Goal: Browse casually

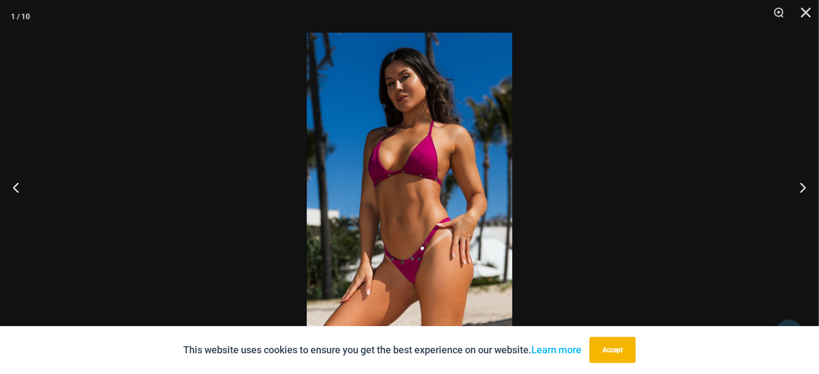
scroll to position [223, 0]
click at [803, 187] on button "Next" at bounding box center [798, 187] width 41 height 54
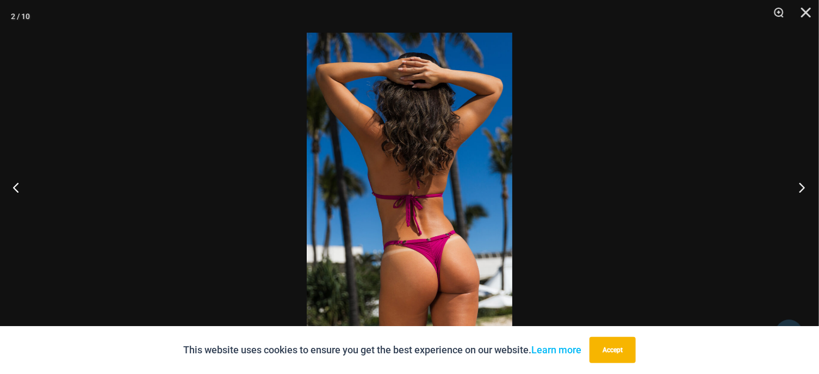
click at [803, 187] on button "Next" at bounding box center [798, 187] width 41 height 54
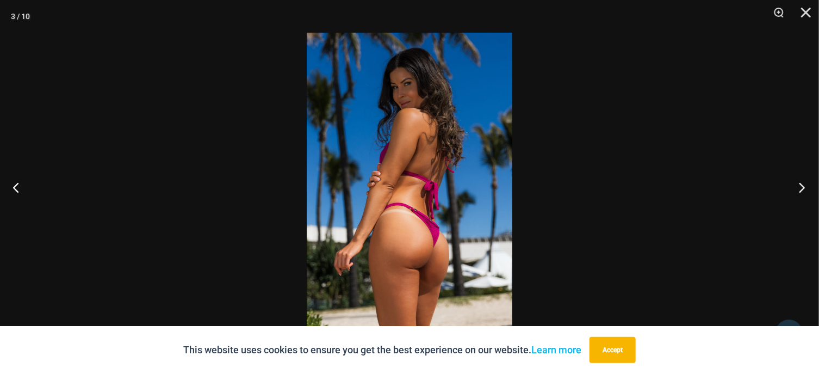
click at [803, 187] on button "Next" at bounding box center [798, 187] width 41 height 54
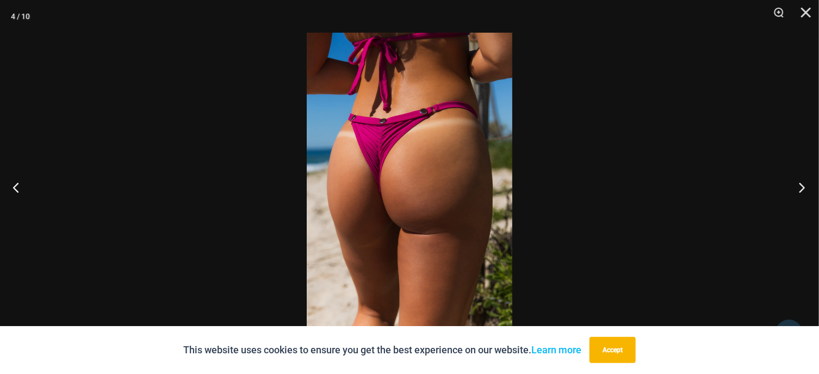
click at [797, 188] on button "Next" at bounding box center [798, 187] width 41 height 54
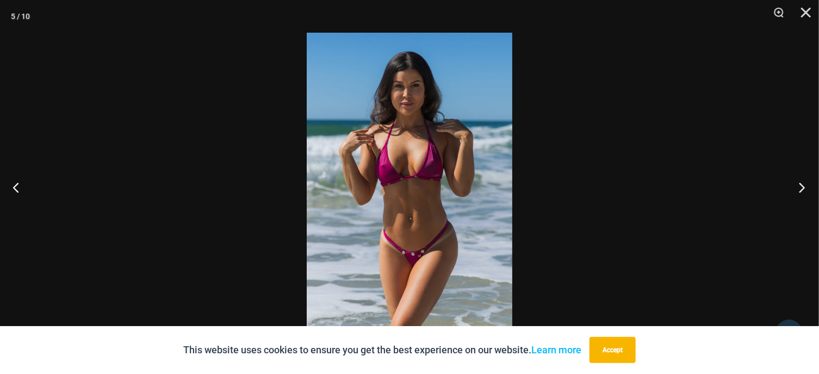
click at [797, 188] on button "Next" at bounding box center [798, 187] width 41 height 54
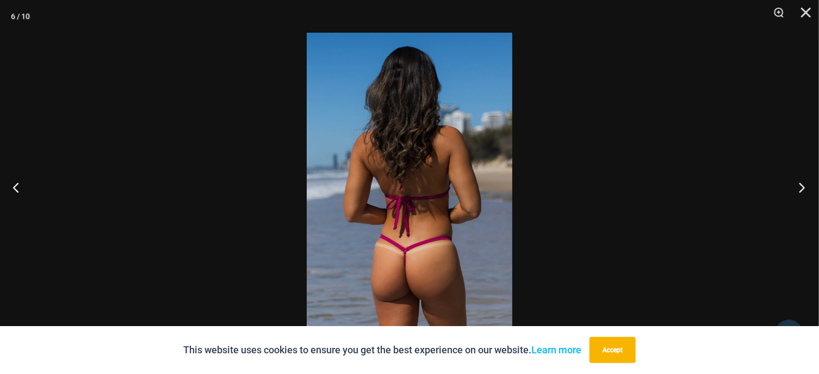
click at [797, 188] on button "Next" at bounding box center [798, 187] width 41 height 54
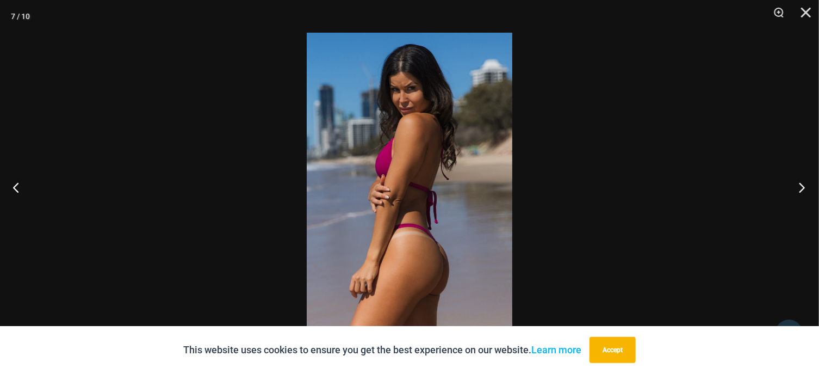
click at [797, 188] on button "Next" at bounding box center [798, 187] width 41 height 54
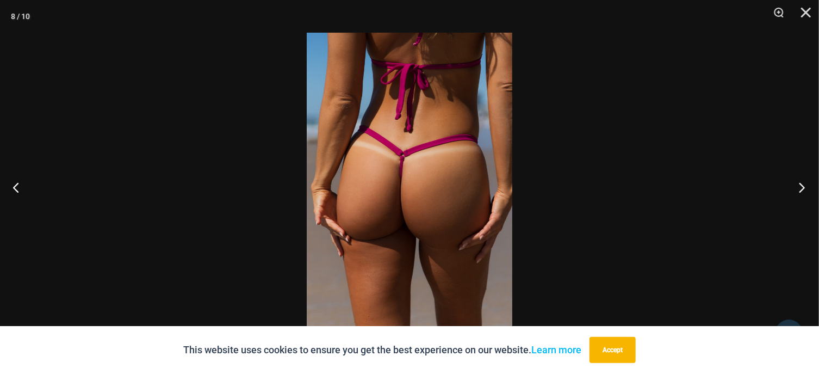
click at [803, 188] on button "Next" at bounding box center [798, 187] width 41 height 54
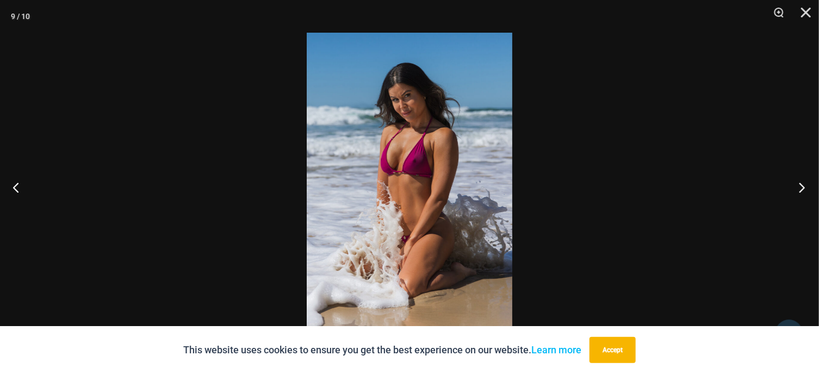
click at [803, 189] on button "Next" at bounding box center [798, 187] width 41 height 54
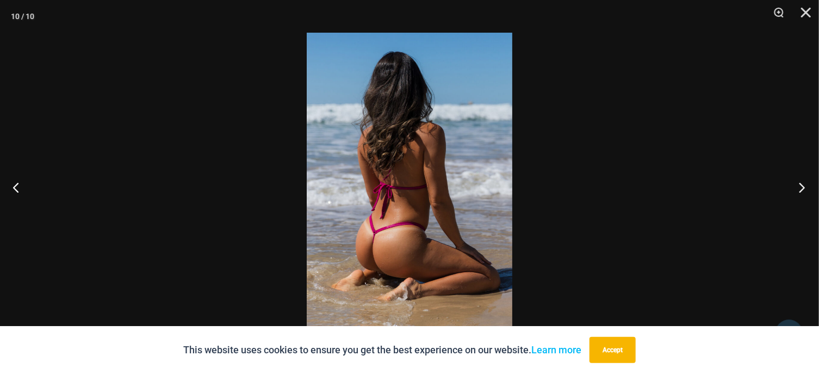
click at [803, 189] on button "Next" at bounding box center [798, 187] width 41 height 54
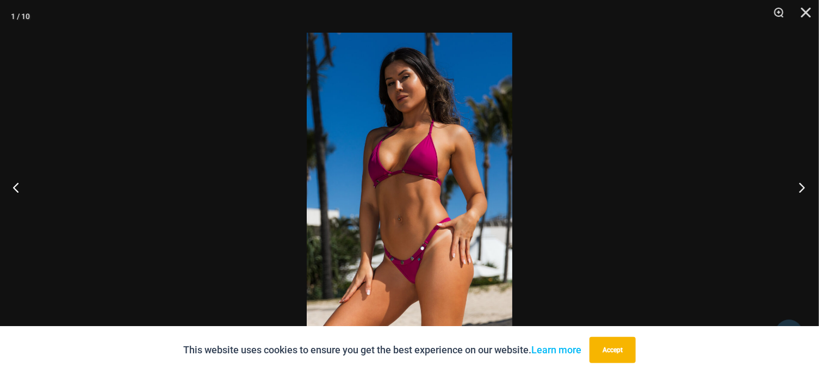
click at [803, 189] on button "Next" at bounding box center [798, 187] width 41 height 54
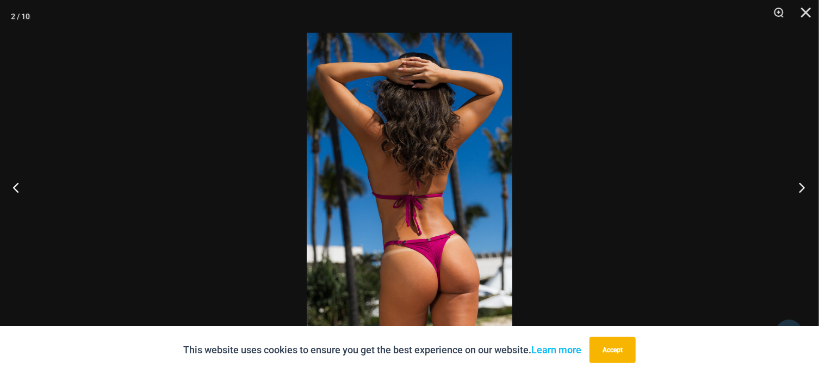
click at [803, 189] on button "Next" at bounding box center [798, 187] width 41 height 54
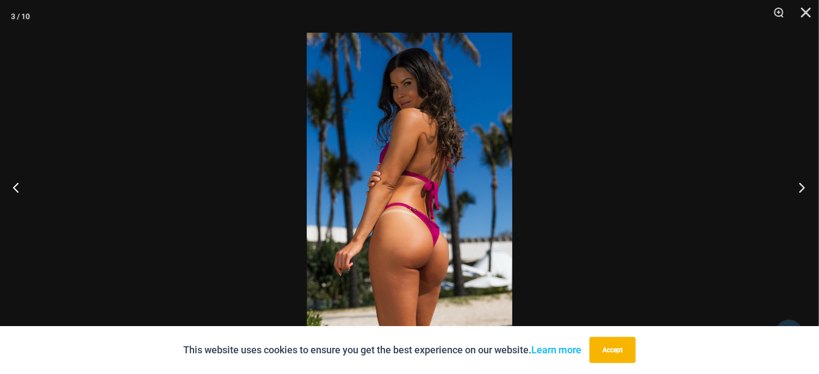
click at [803, 189] on button "Next" at bounding box center [798, 187] width 41 height 54
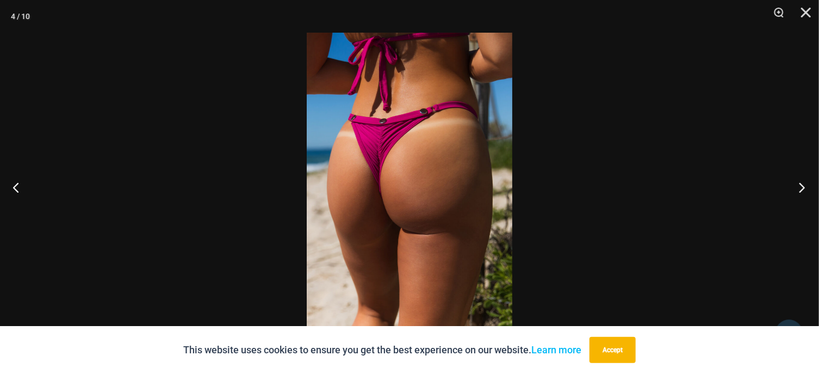
click at [803, 189] on button "Next" at bounding box center [798, 187] width 41 height 54
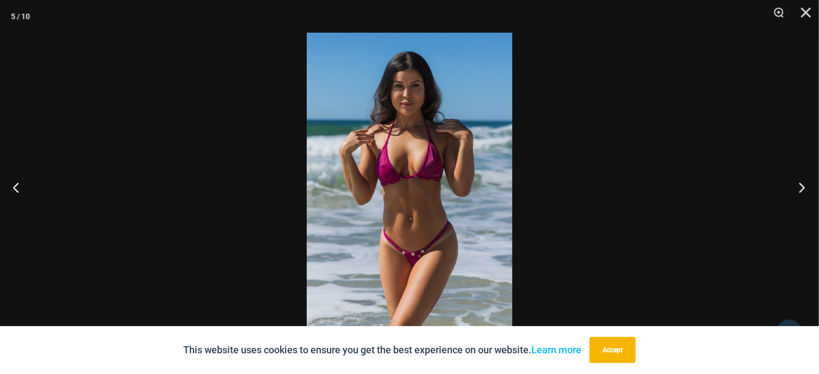
click at [803, 189] on button "Next" at bounding box center [798, 187] width 41 height 54
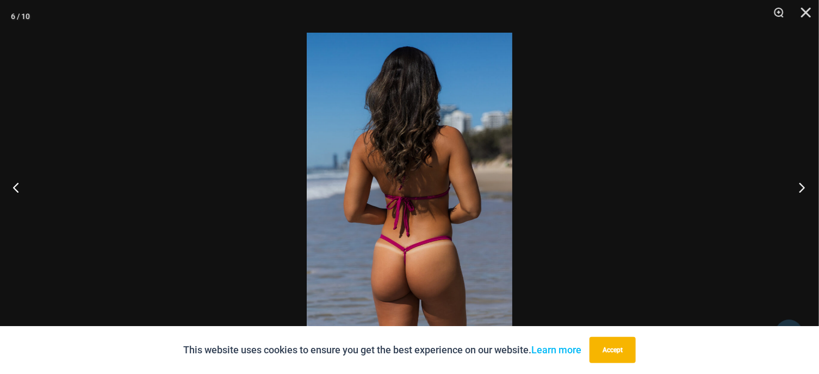
click at [808, 190] on button "Next" at bounding box center [798, 187] width 41 height 54
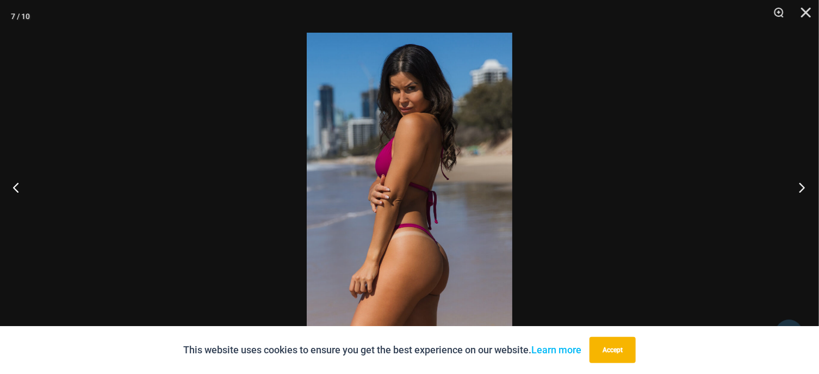
click at [808, 189] on button "Next" at bounding box center [798, 187] width 41 height 54
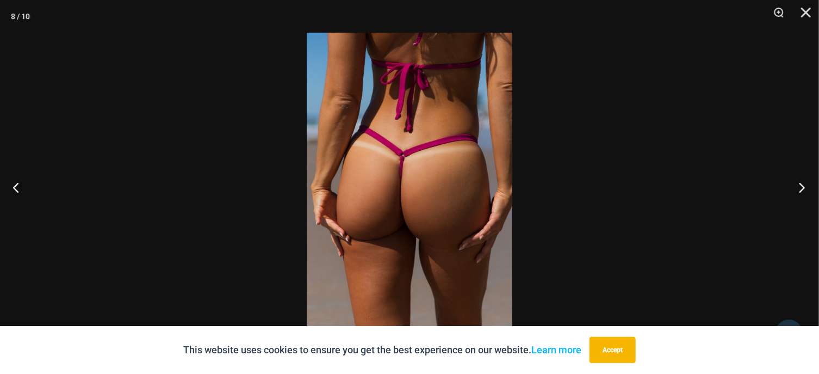
click at [808, 189] on button "Next" at bounding box center [798, 187] width 41 height 54
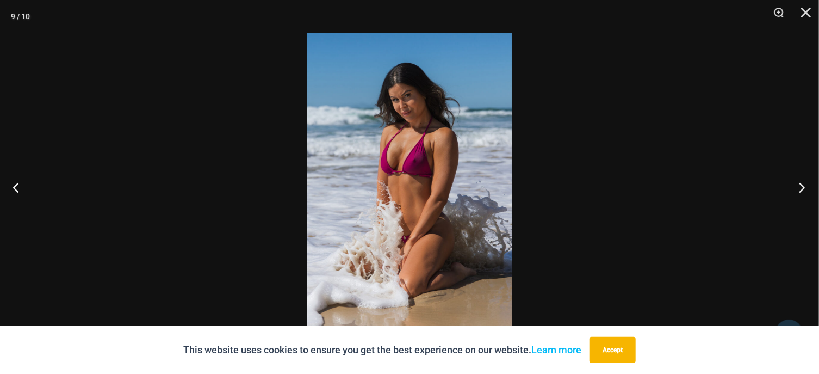
click at [805, 189] on button "Next" at bounding box center [798, 187] width 41 height 54
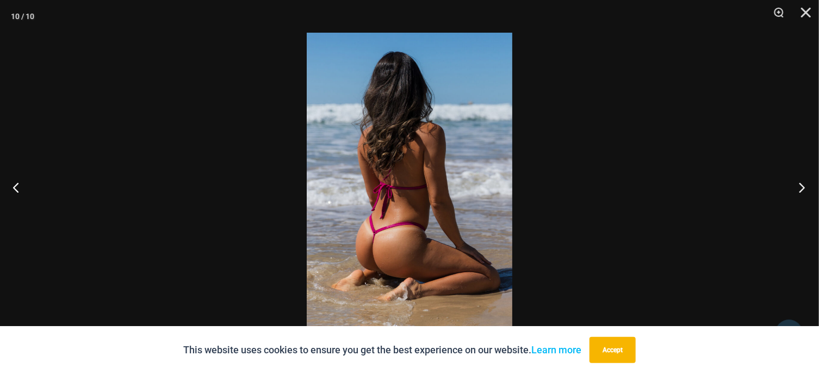
click at [805, 189] on button "Next" at bounding box center [798, 187] width 41 height 54
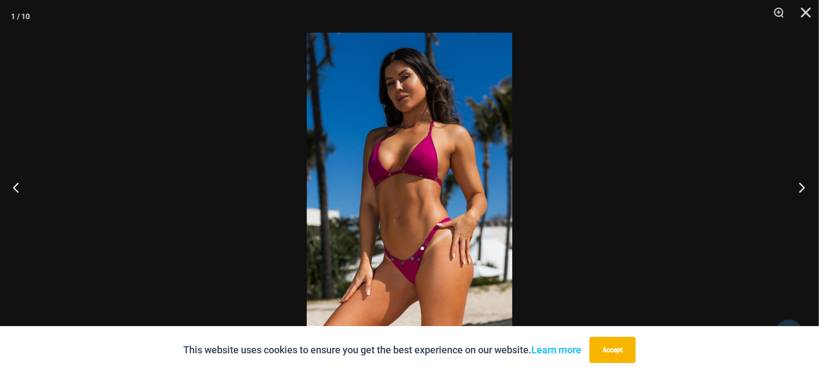
click at [805, 189] on button "Next" at bounding box center [798, 187] width 41 height 54
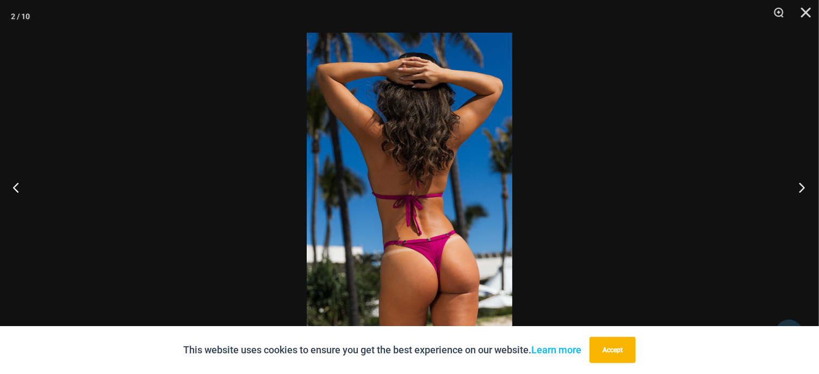
click at [805, 189] on button "Next" at bounding box center [798, 187] width 41 height 54
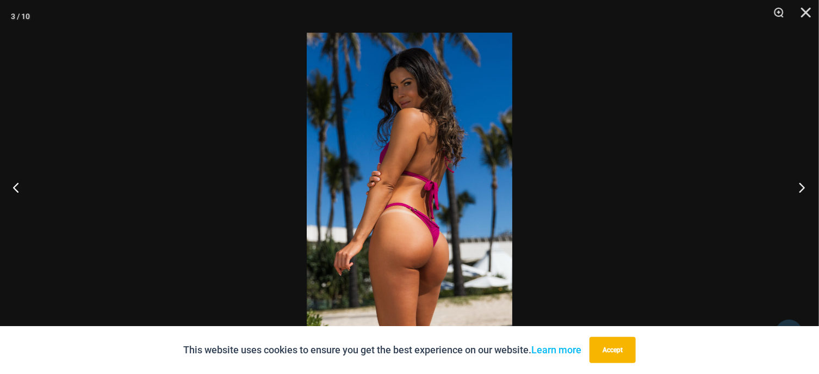
click at [804, 189] on button "Next" at bounding box center [798, 187] width 41 height 54
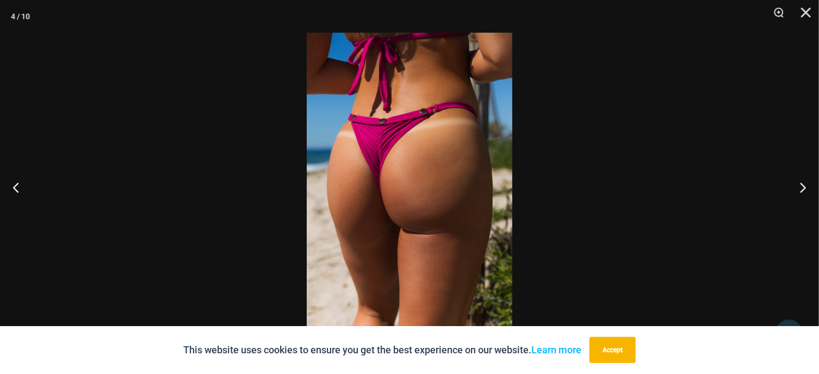
click at [720, 178] on div at bounding box center [409, 187] width 819 height 374
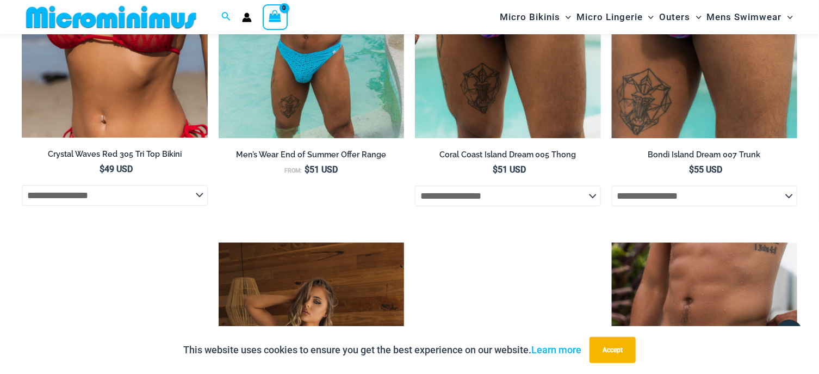
scroll to position [2497, 0]
